Goal: Find specific page/section: Find specific page/section

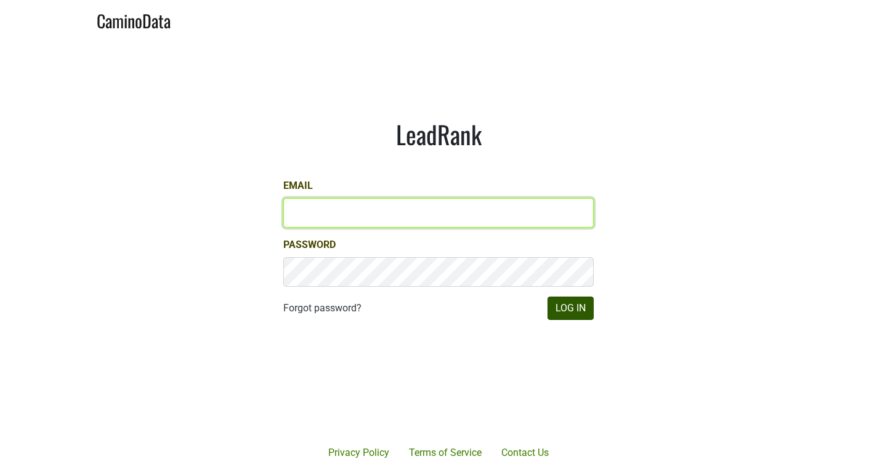
type input "mariette@dumol.com"
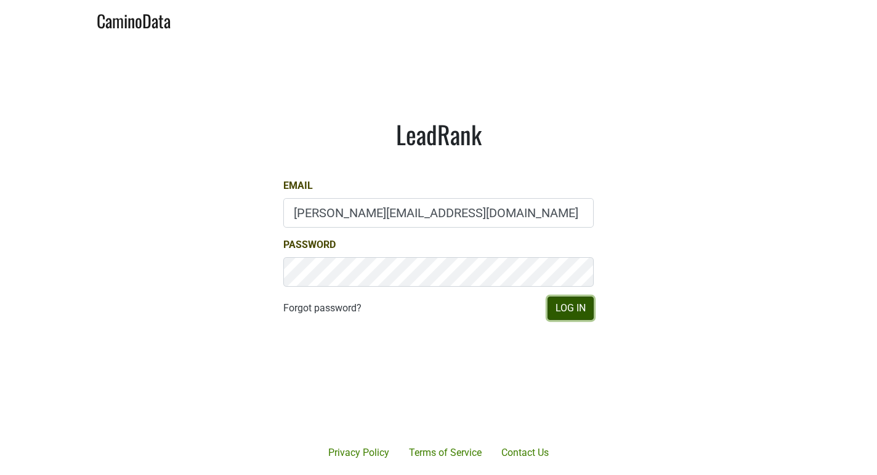
click at [583, 304] on button "Log In" at bounding box center [571, 308] width 46 height 23
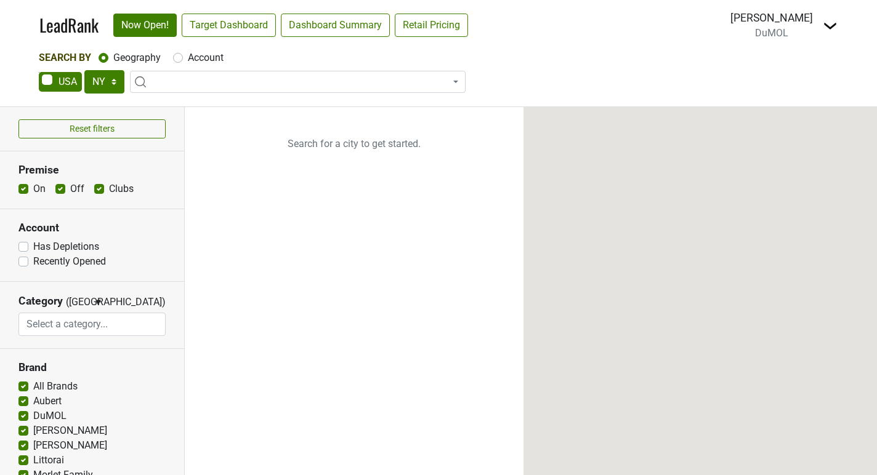
select select "NY"
select select
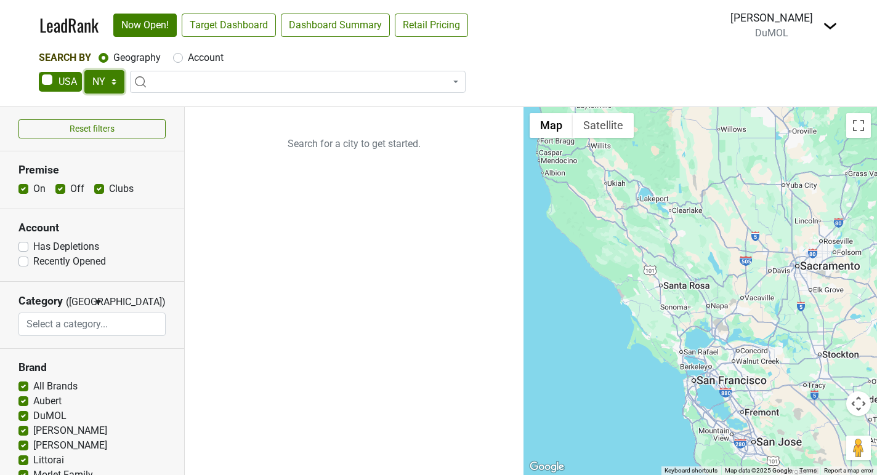
click at [100, 83] on select "AK AL AR AZ CA CO CT DC DE FL GA HI IA ID IL IN KS KY LA MA MD ME MI MN MO MS M…" at bounding box center [104, 81] width 40 height 23
click at [758, 20] on div "Mariette Bolitiski" at bounding box center [771, 18] width 83 height 16
click at [834, 26] on img at bounding box center [830, 25] width 15 height 15
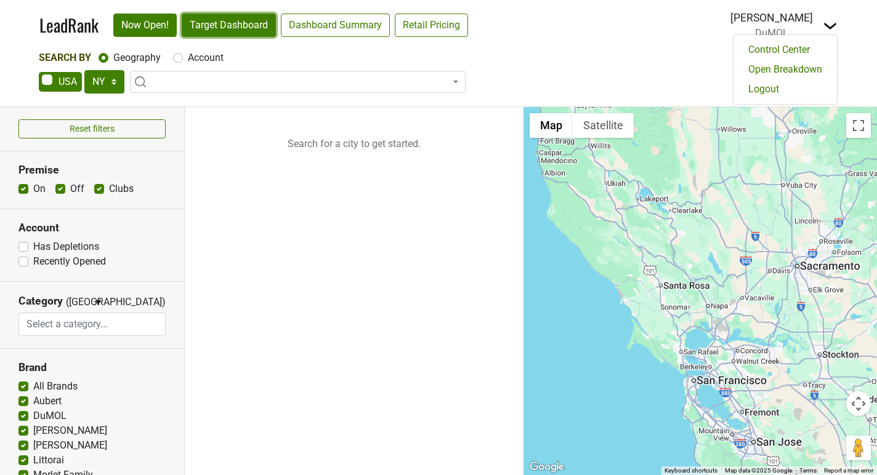
click at [230, 23] on link "Target Dashboard" at bounding box center [229, 25] width 94 height 23
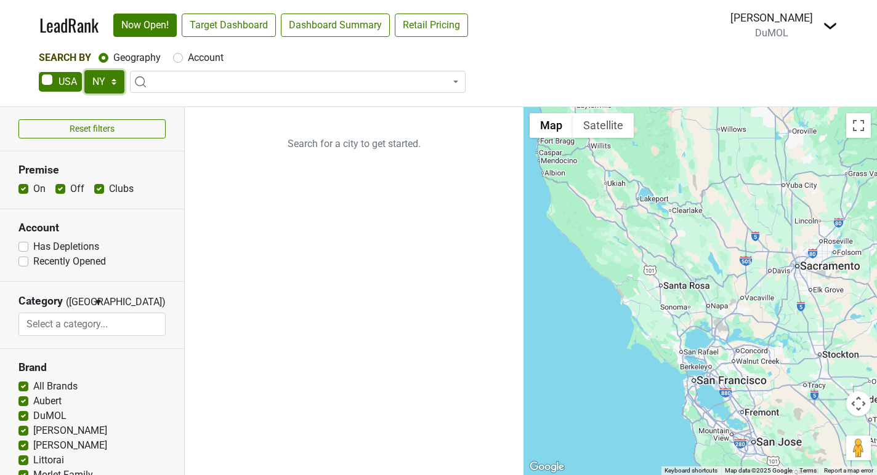
click at [96, 79] on select "AK AL AR AZ CA CO CT DC DE FL GA HI IA ID IL IN KS KY LA MA MD ME MI MN MO MS M…" at bounding box center [104, 81] width 40 height 23
click at [84, 70] on select "AK AL AR AZ CA CO CT DC DE FL GA HI IA ID IL IN KS KY LA MA MD ME MI MN MO MS M…" at bounding box center [104, 81] width 40 height 23
click at [101, 84] on select "AK AL AR AZ CA CO CT DC DE FL GA HI IA ID IL IN KS KY LA MA MD ME MI MN MO MS M…" at bounding box center [104, 81] width 40 height 23
select select "NY"
click at [84, 70] on select "AK AL AR AZ CA CO CT DC DE FL GA HI IA ID IL IN KS KY LA MA MD ME MI MN MO MS M…" at bounding box center [104, 81] width 40 height 23
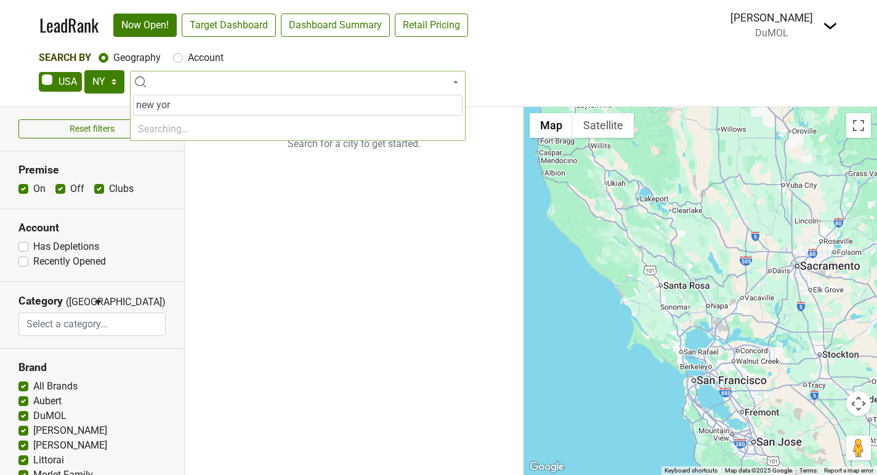
type input "new york"
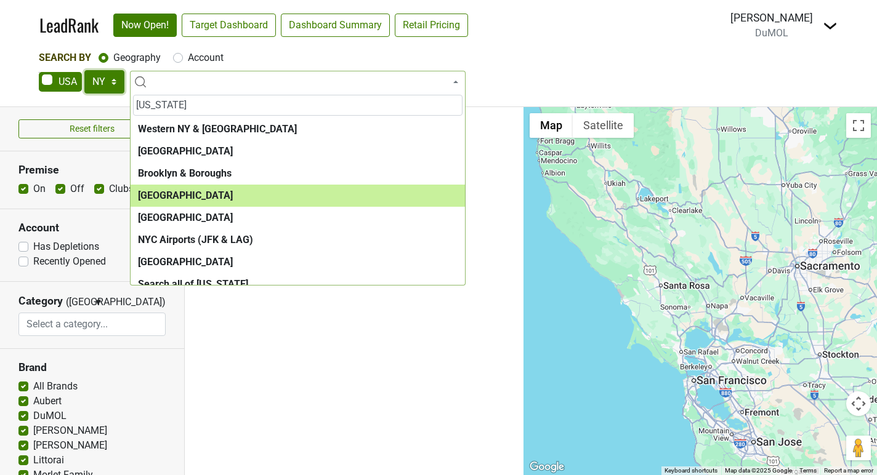
click at [115, 89] on select "AK AL AR AZ CA CO CT DC DE FL GA HI IA ID IL IN KS KY LA MA MD ME MI MN MO MS M…" at bounding box center [104, 81] width 40 height 23
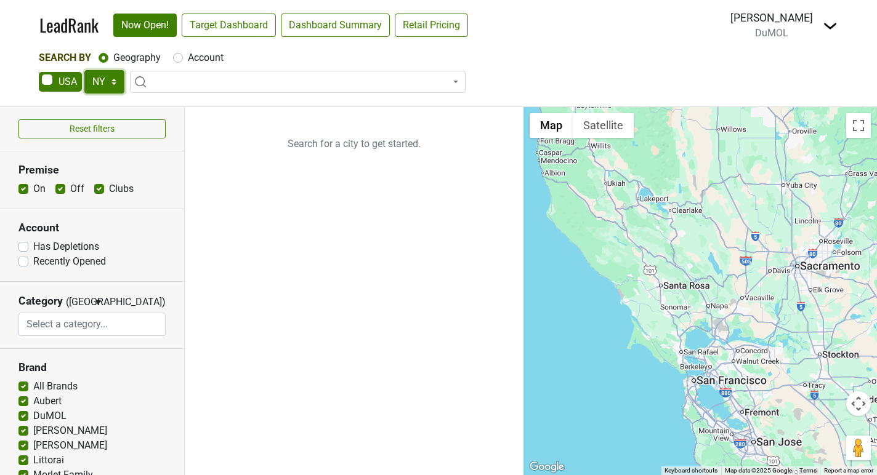
click at [101, 78] on select "AK AL AR AZ CA CO CT DC DE FL GA HI IA ID IL IN KS KY LA MA MD ME MI MN MO MS M…" at bounding box center [104, 81] width 40 height 23
select select "SC"
click at [84, 70] on select "AK AL AR AZ CA CO CT DC DE FL GA HI IA ID IL IN KS KY LA MA MD ME MI MN MO MS M…" at bounding box center [104, 81] width 40 height 23
click at [202, 55] on label "Account" at bounding box center [206, 58] width 36 height 15
click at [183, 55] on input "Account" at bounding box center [178, 57] width 10 height 12
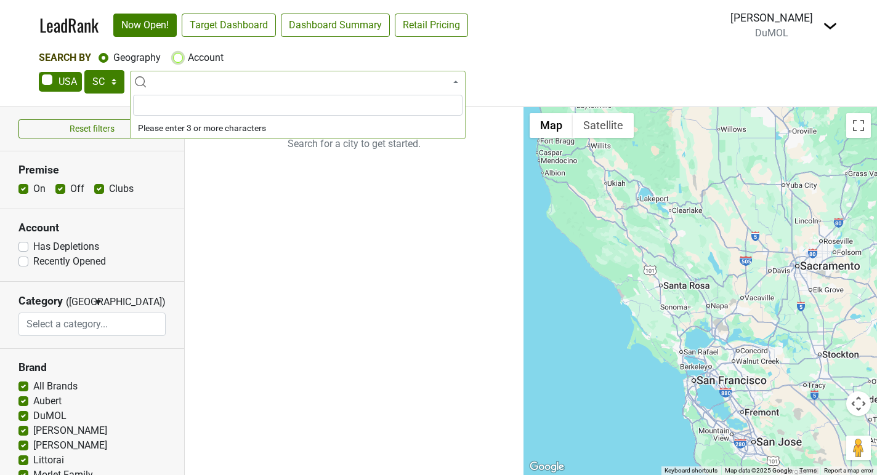
radio input "true"
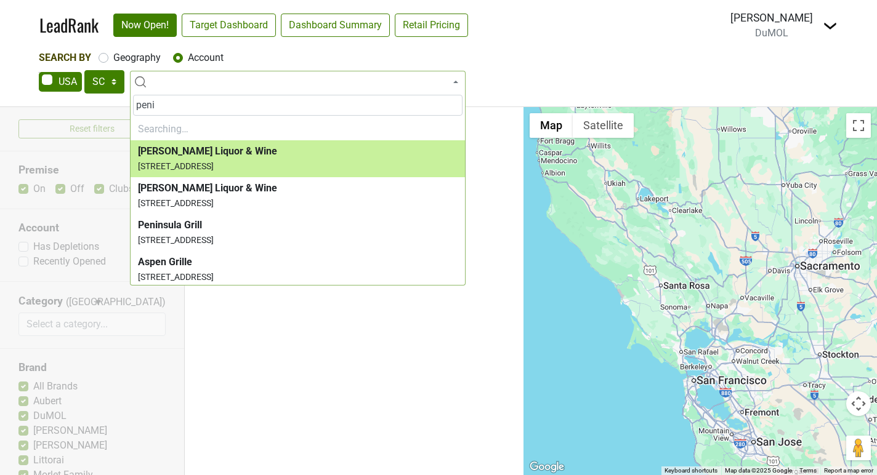
type input "penin"
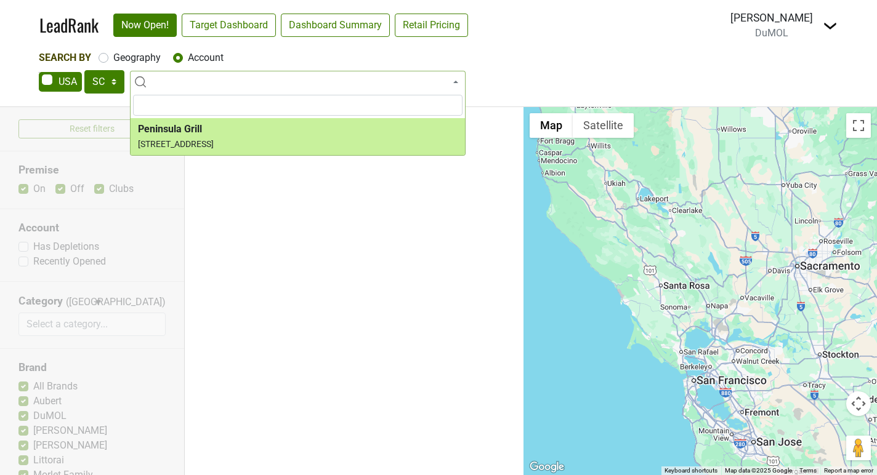
select select "205320"
